Goal: Transaction & Acquisition: Purchase product/service

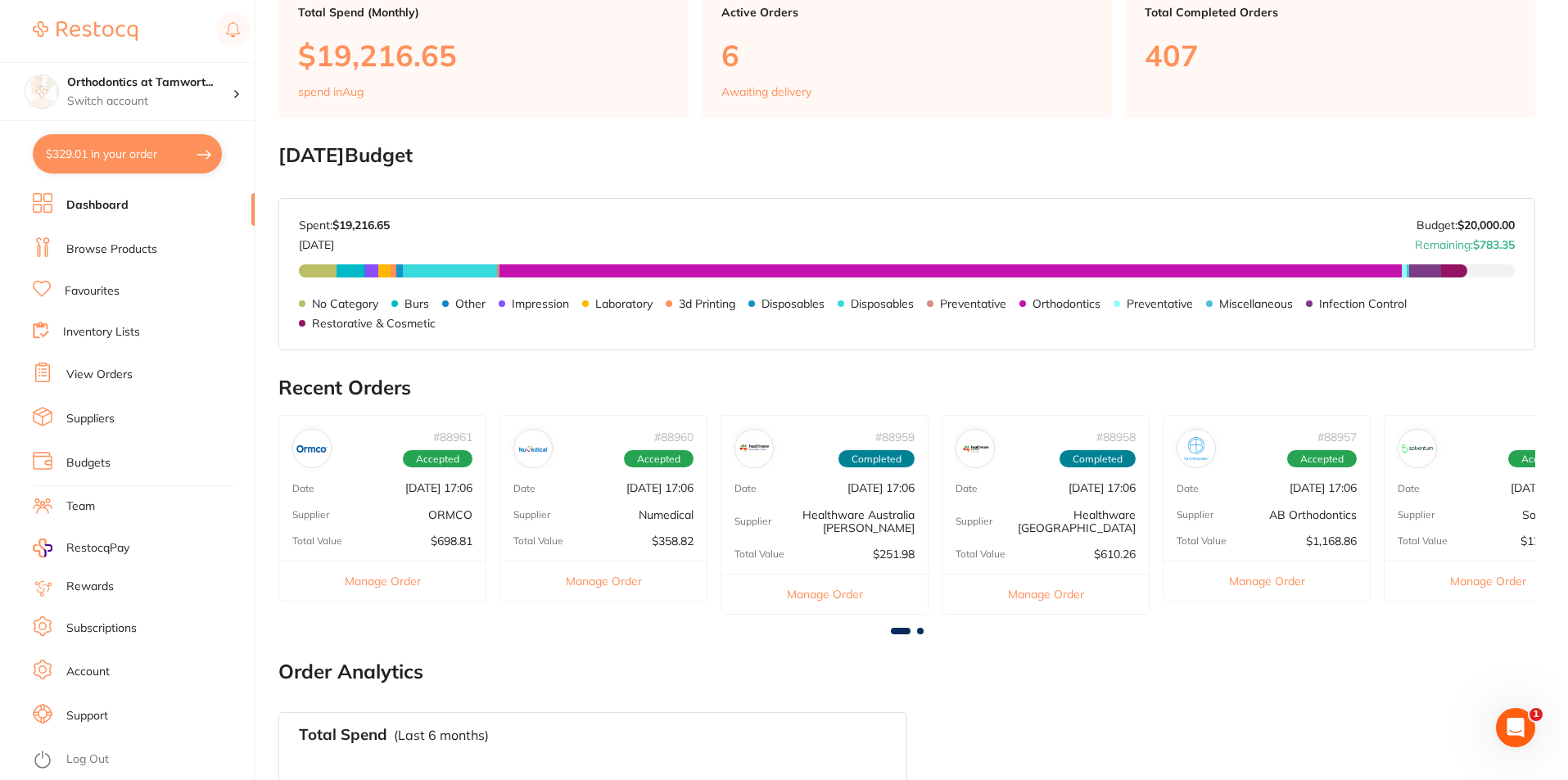
scroll to position [491, 0]
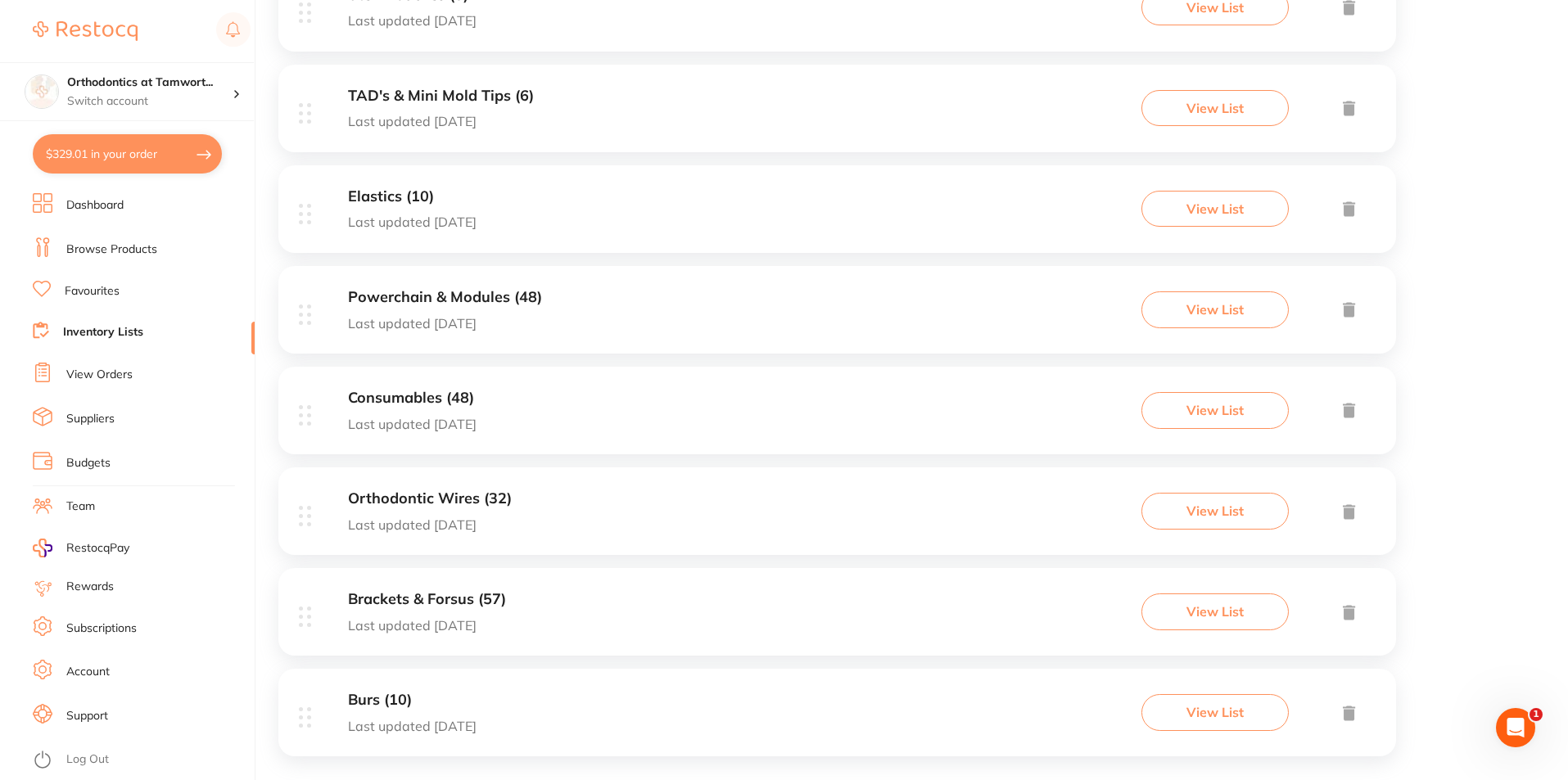
scroll to position [903, 0]
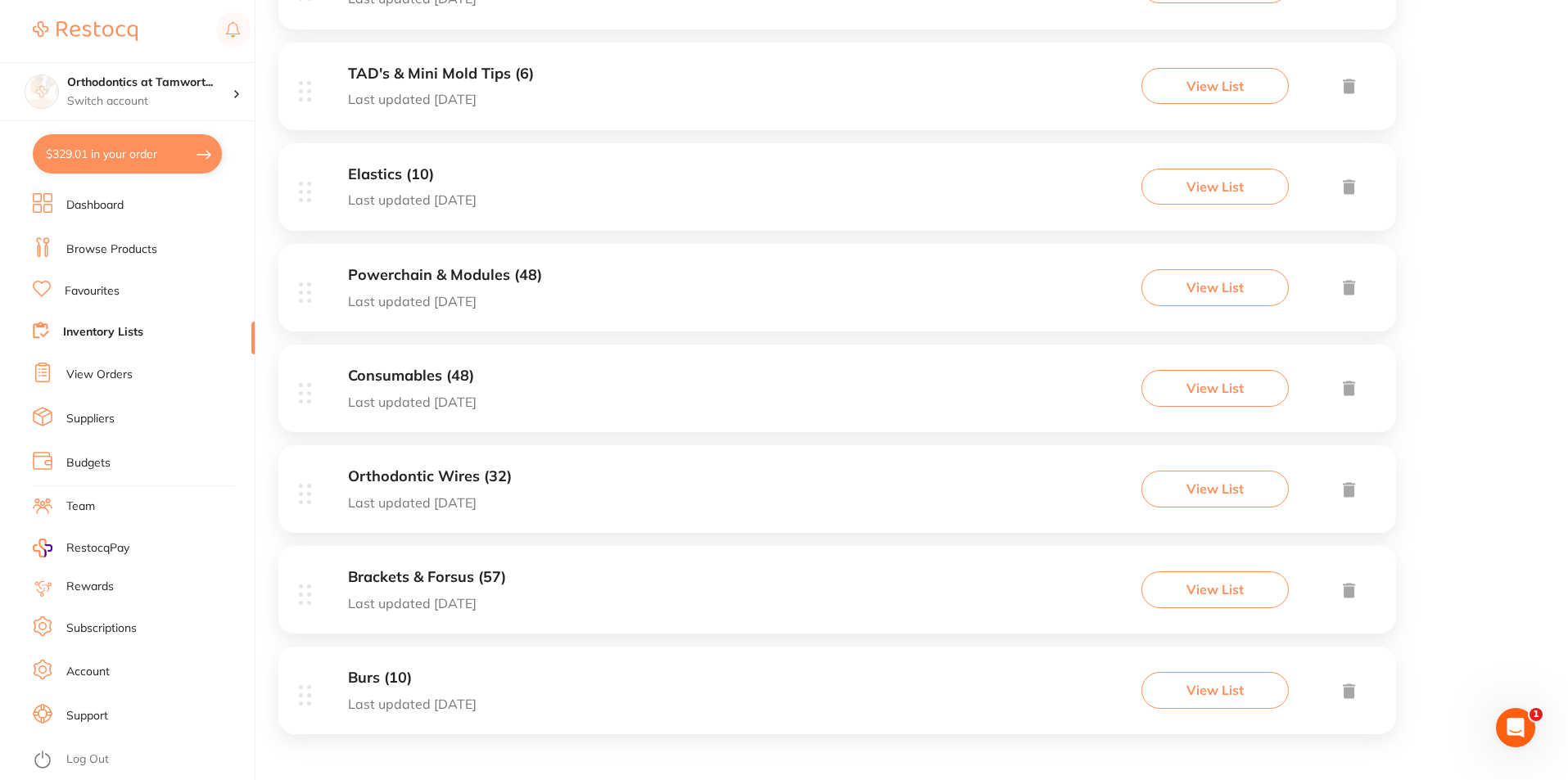
click at [560, 509] on div "Orthodontic Wires (32) Last updated [DATE] View List" at bounding box center [837, 488] width 1118 height 87
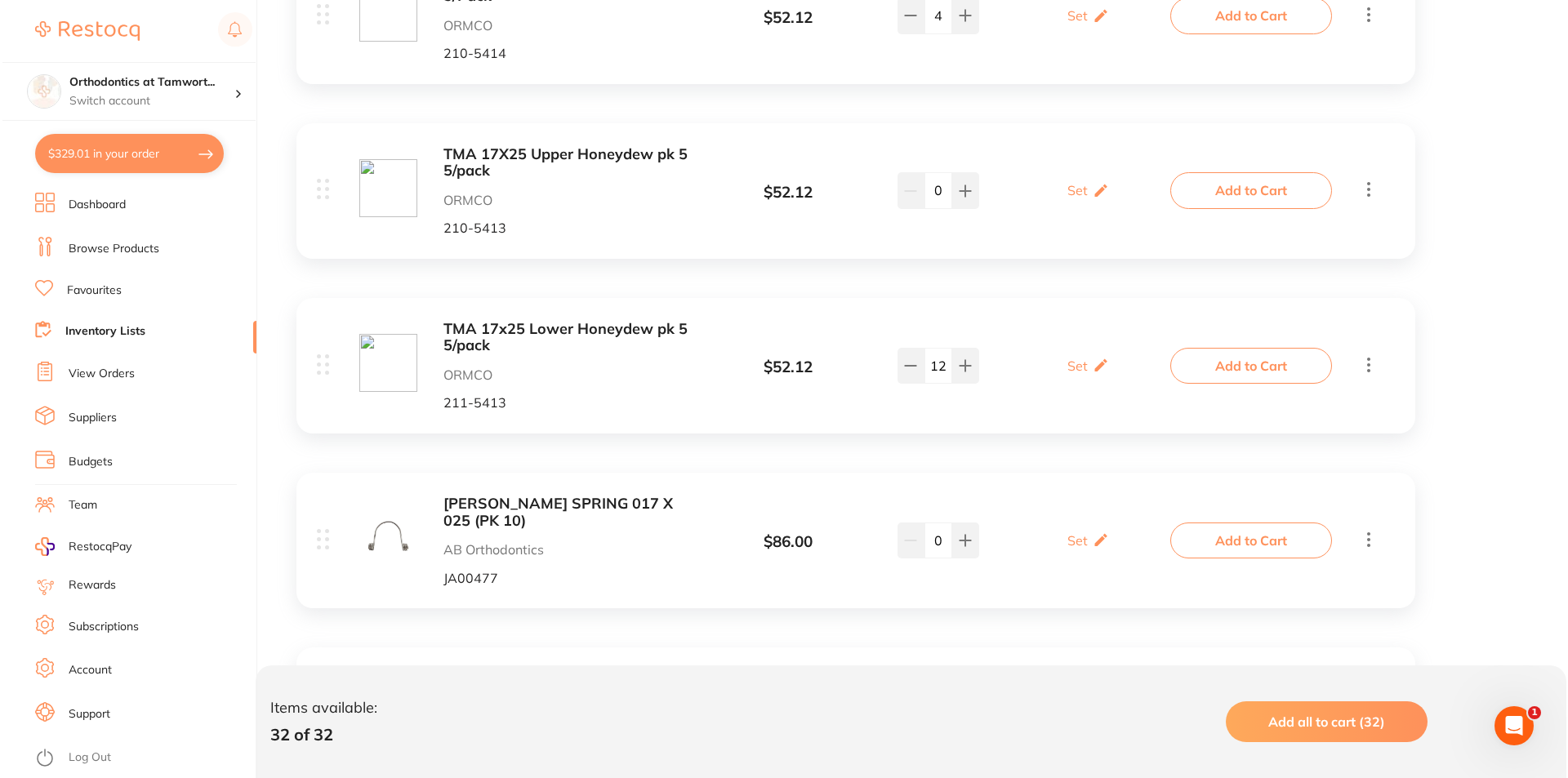
scroll to position [3756, 0]
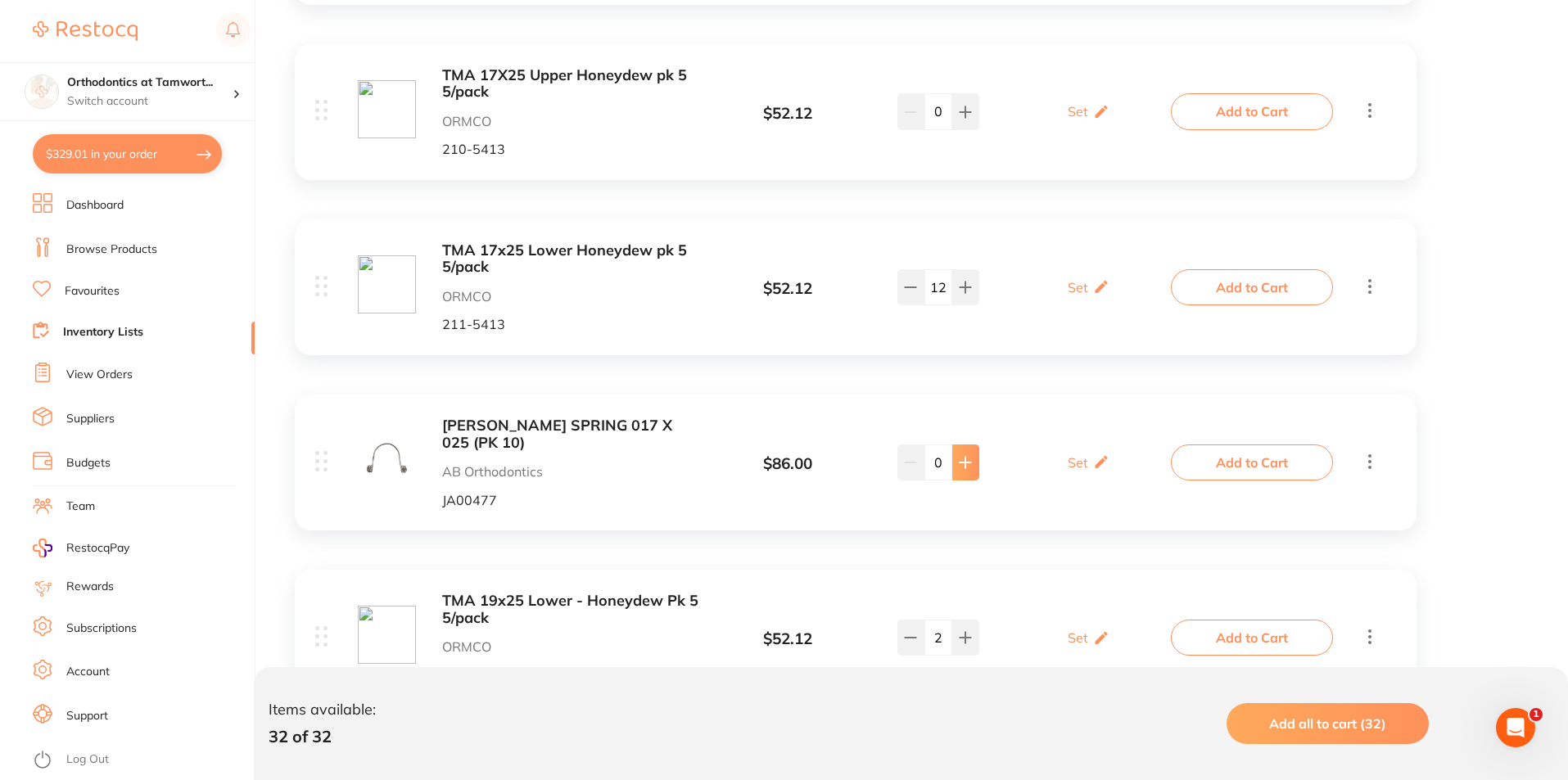
click at [962, 467] on icon at bounding box center [965, 462] width 13 height 13
type input "1"
click at [1253, 472] on button "Add to Cart" at bounding box center [1252, 462] width 162 height 36
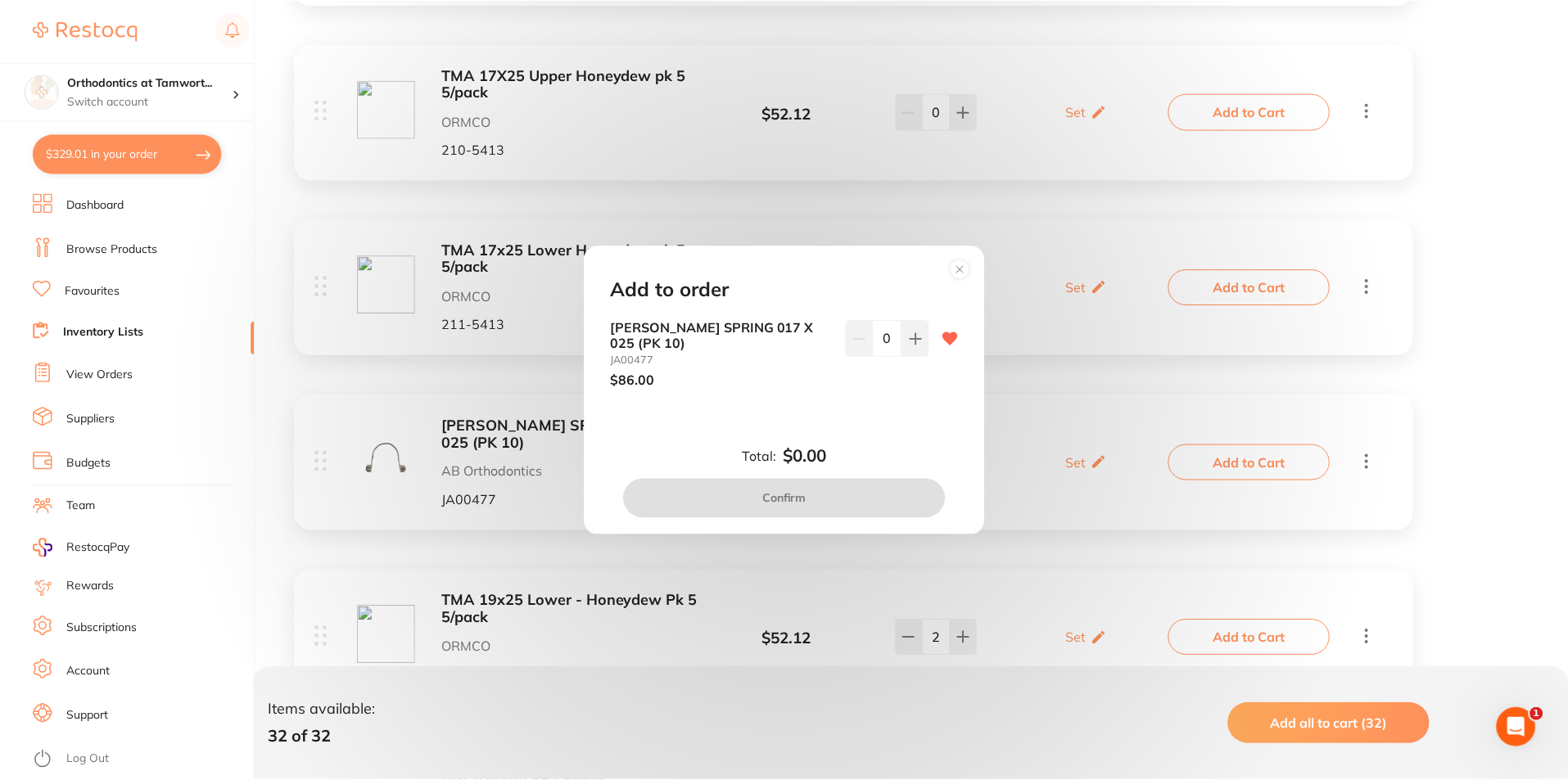
scroll to position [0, 0]
click at [918, 347] on button at bounding box center [918, 338] width 27 height 36
type input "1"
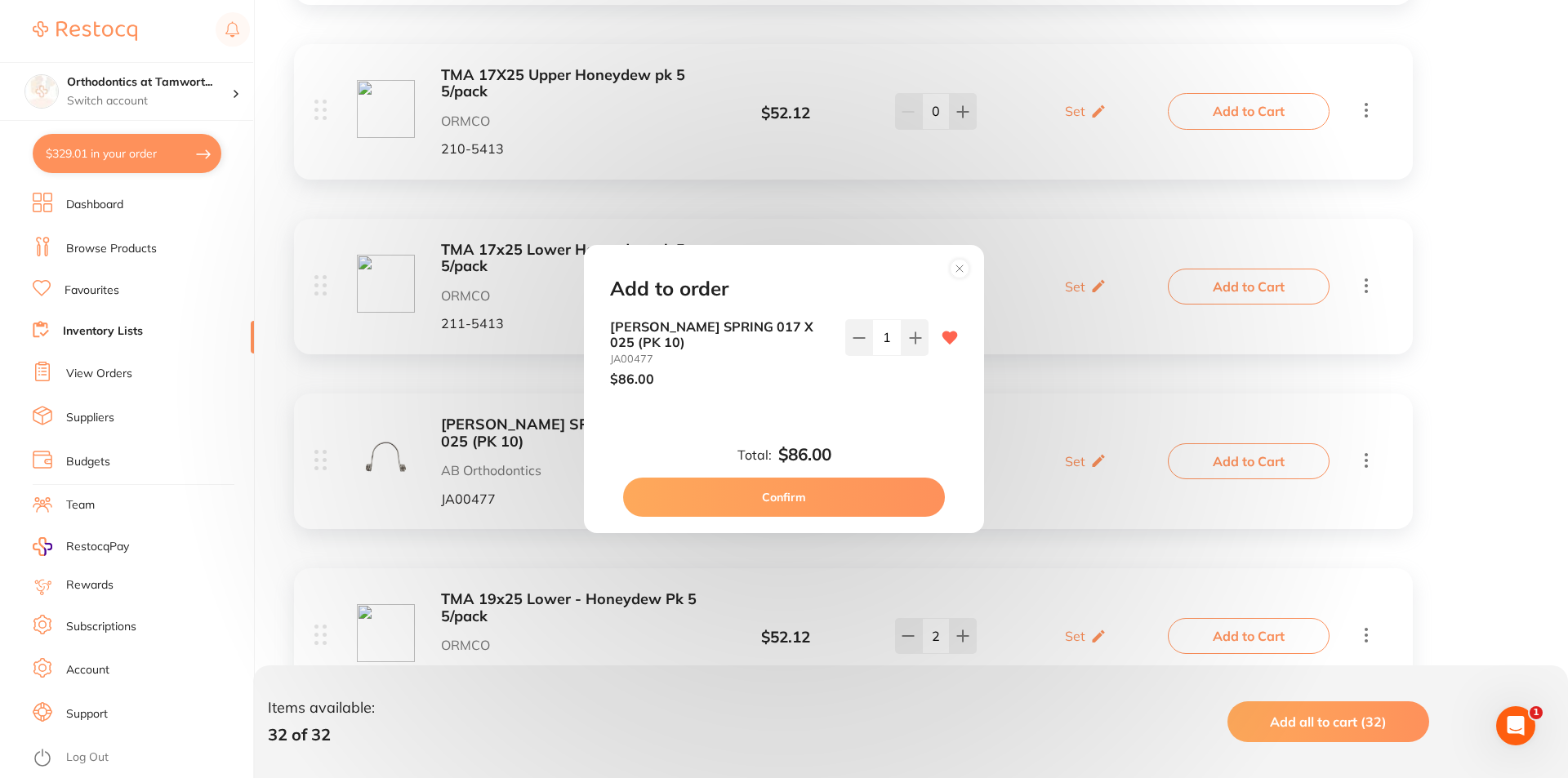
click at [780, 490] on button "Confirm" at bounding box center [784, 497] width 322 height 40
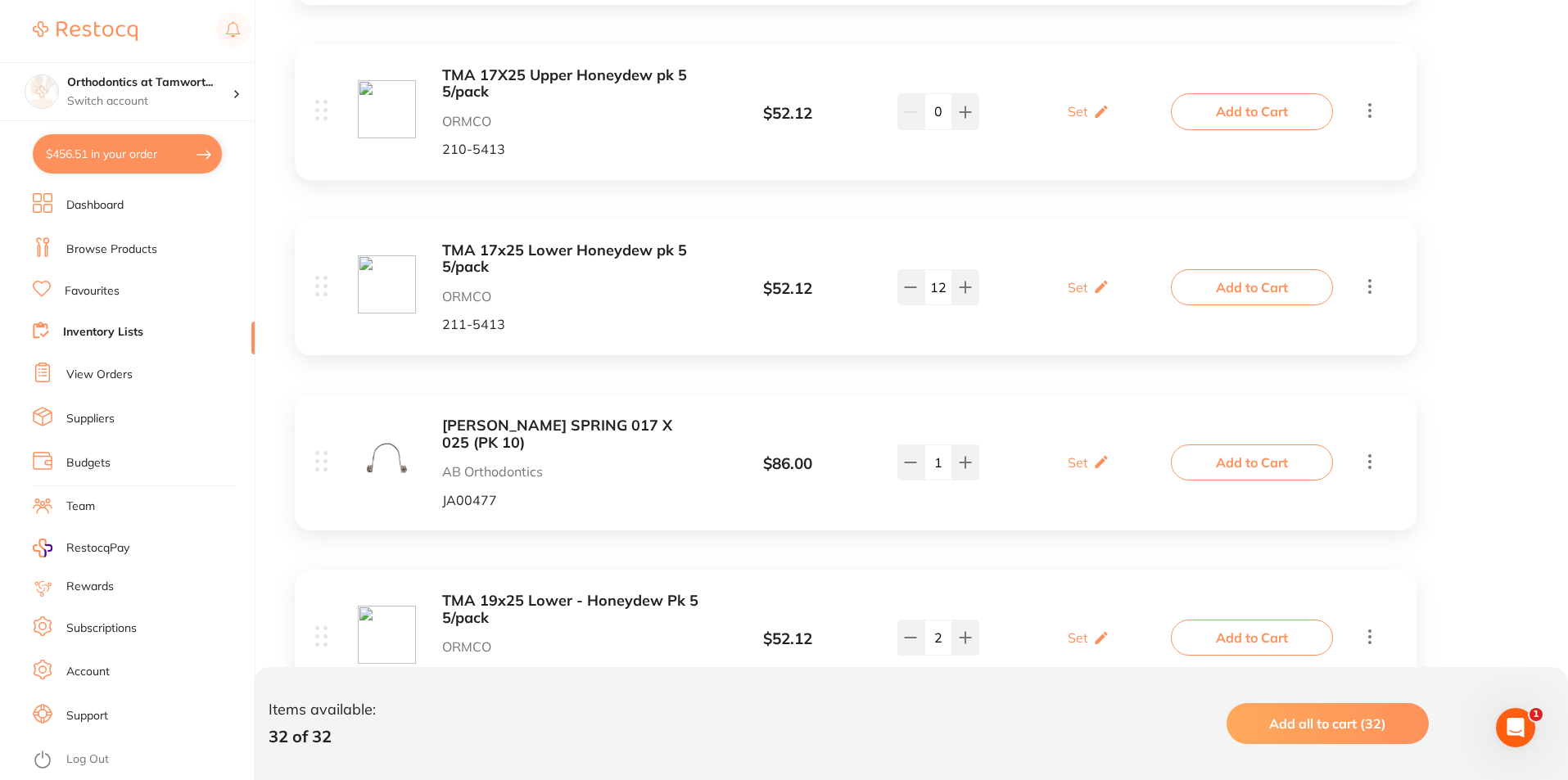
click at [93, 210] on link "Dashboard" at bounding box center [94, 205] width 57 height 17
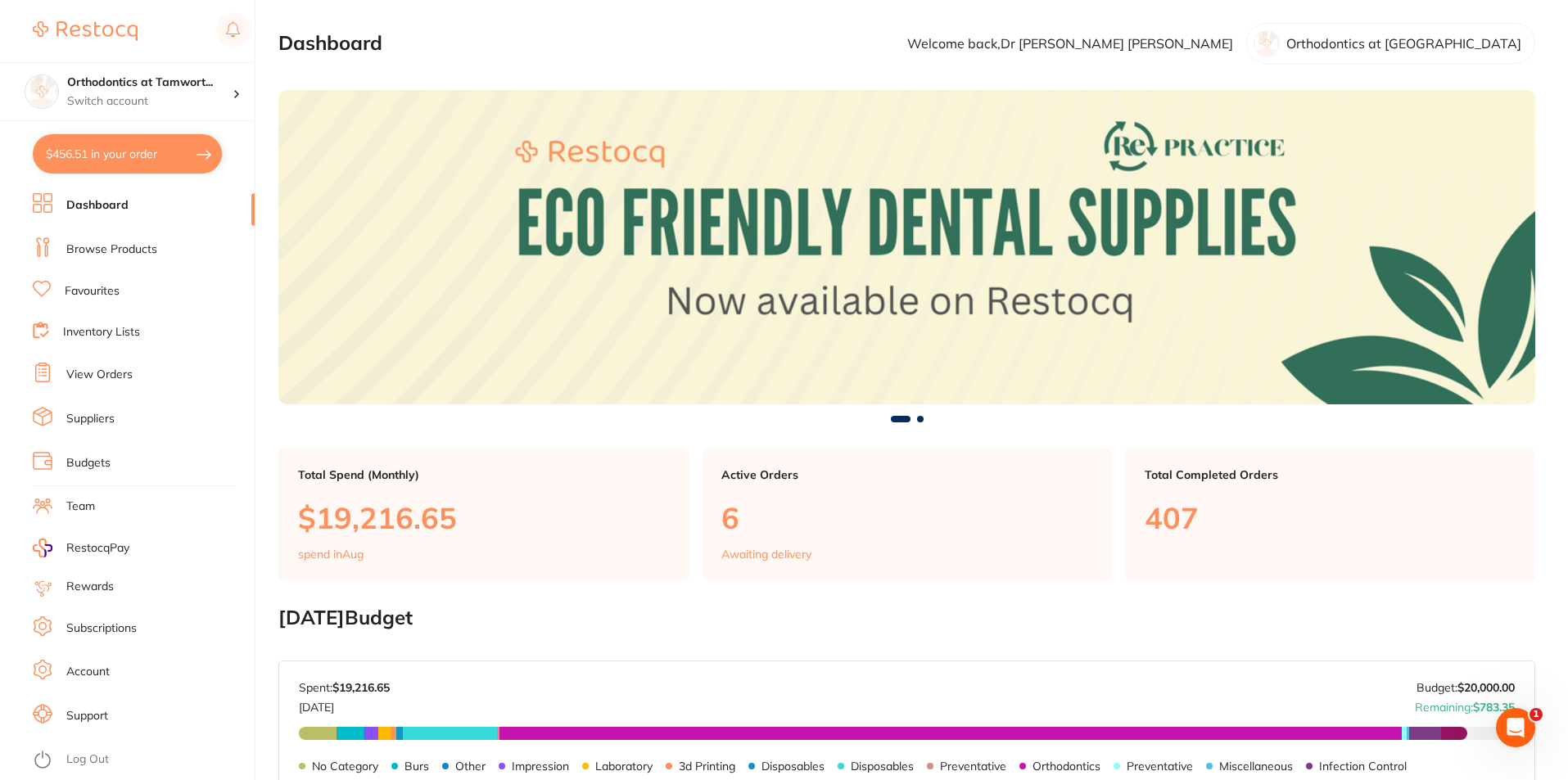
click at [106, 162] on button "$456.51 in your order" at bounding box center [127, 153] width 189 height 40
checkbox input "true"
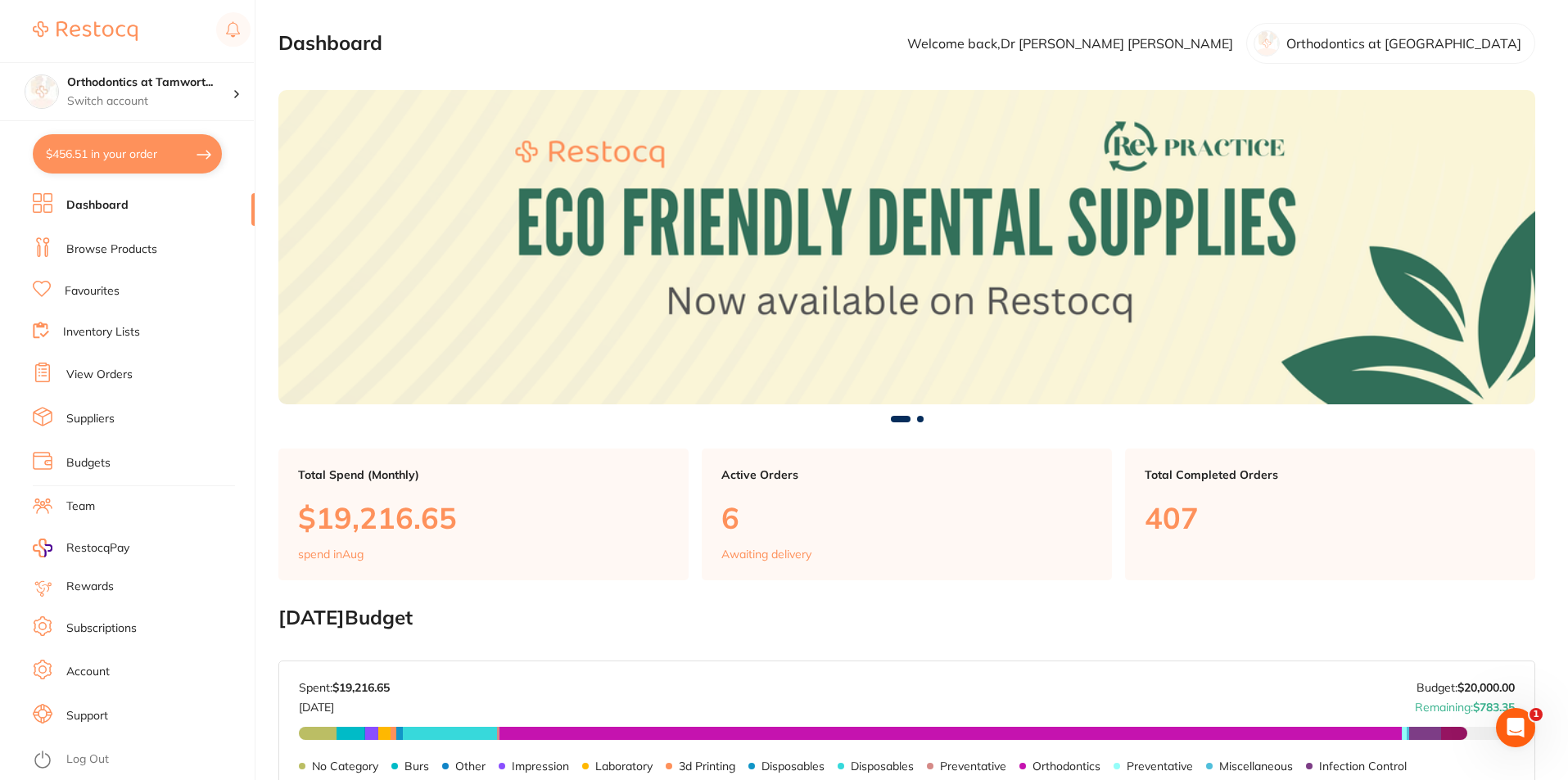
checkbox input "true"
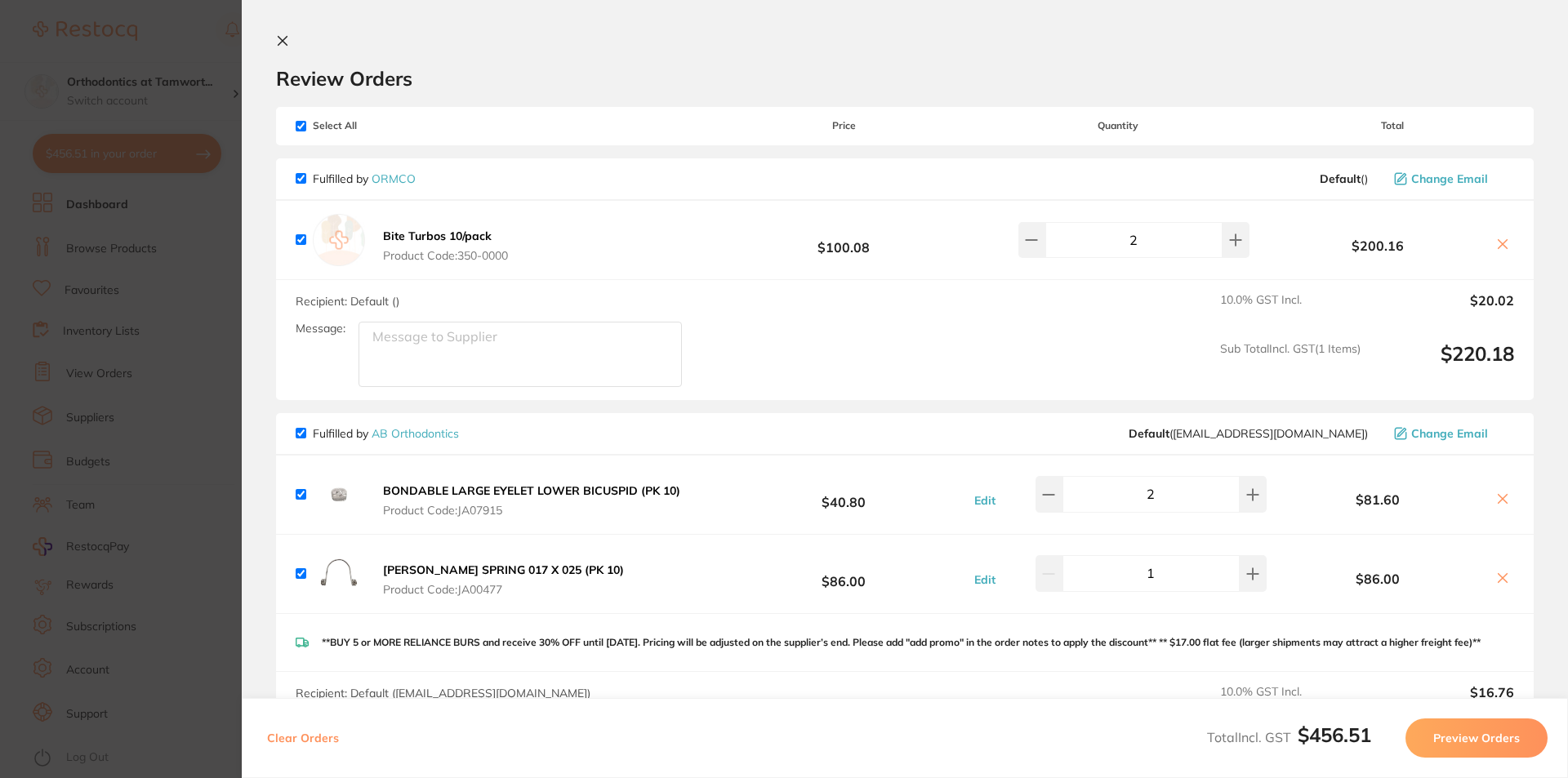
click at [283, 34] on icon at bounding box center [282, 40] width 13 height 13
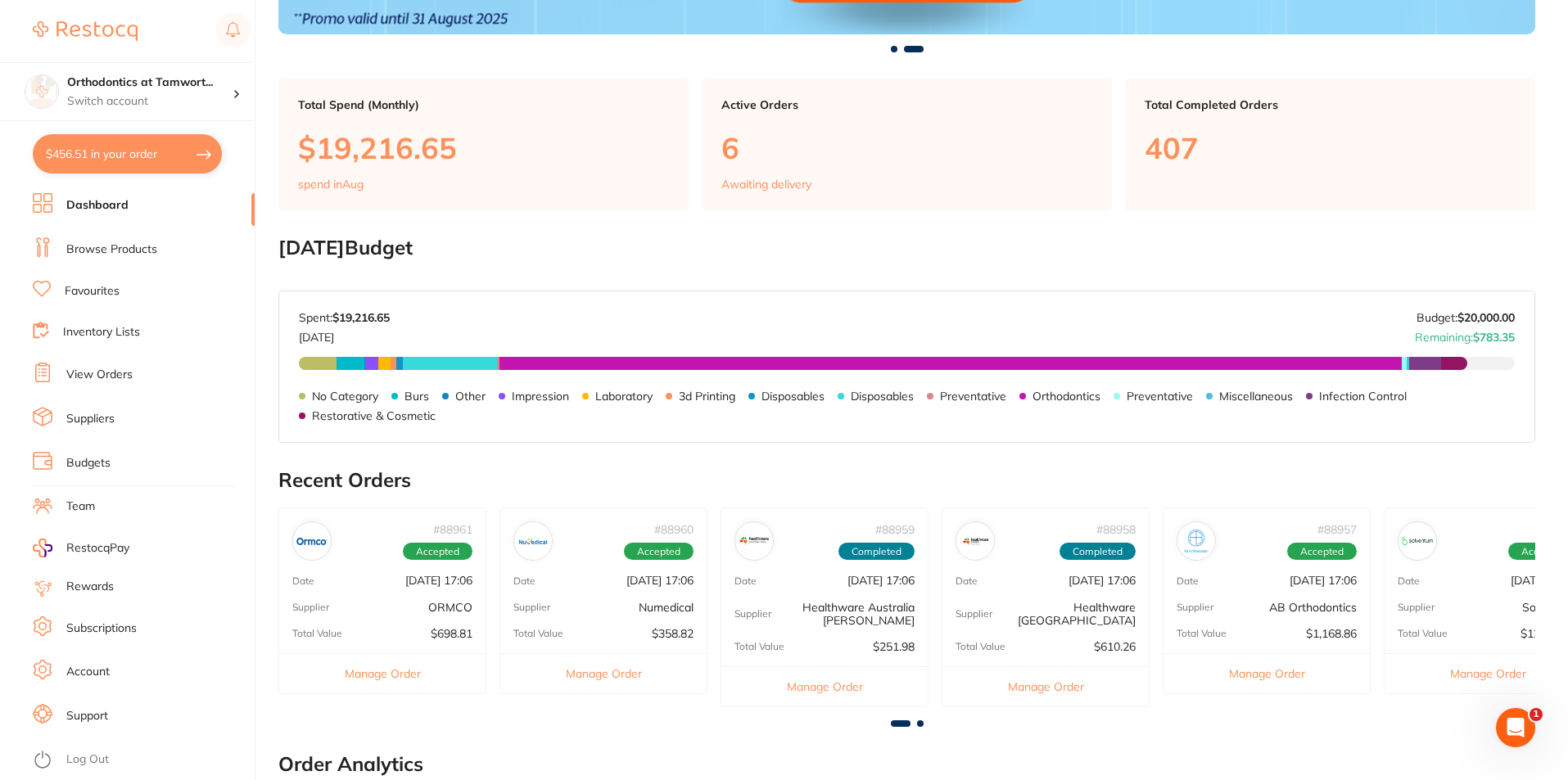
scroll to position [124, 0]
